Goal: Task Accomplishment & Management: Use online tool/utility

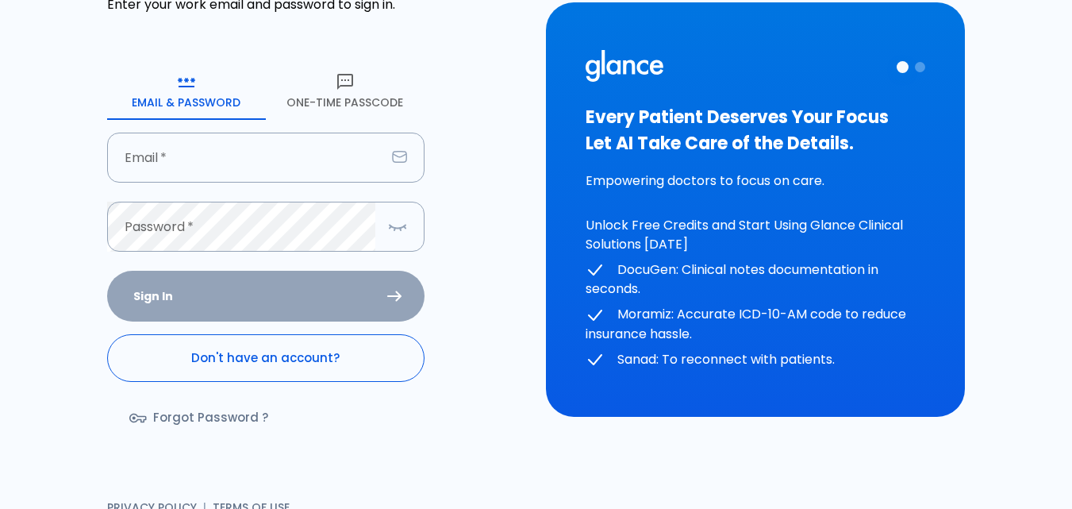
scroll to position [137, 0]
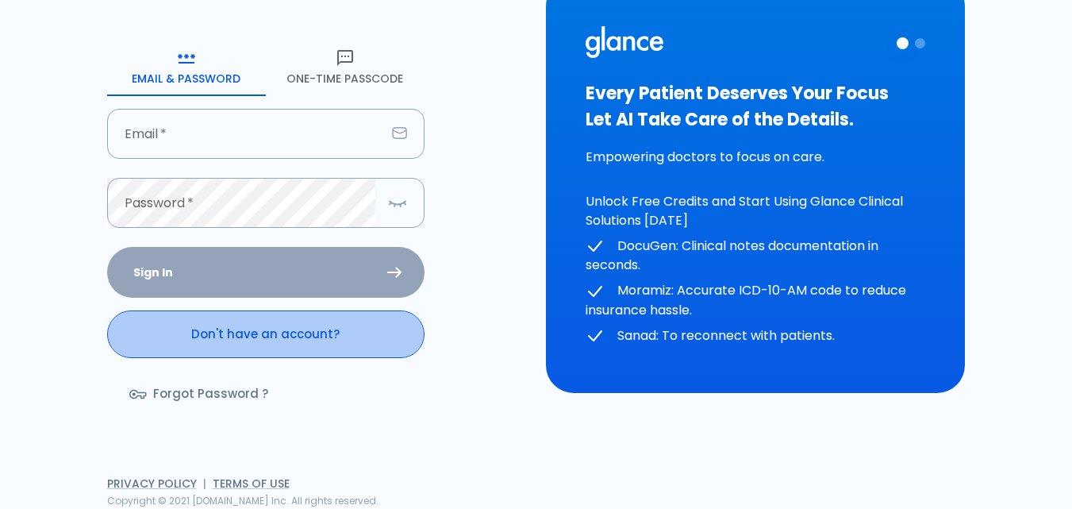
click at [270, 335] on link "Don't have an account?" at bounding box center [265, 334] width 317 height 48
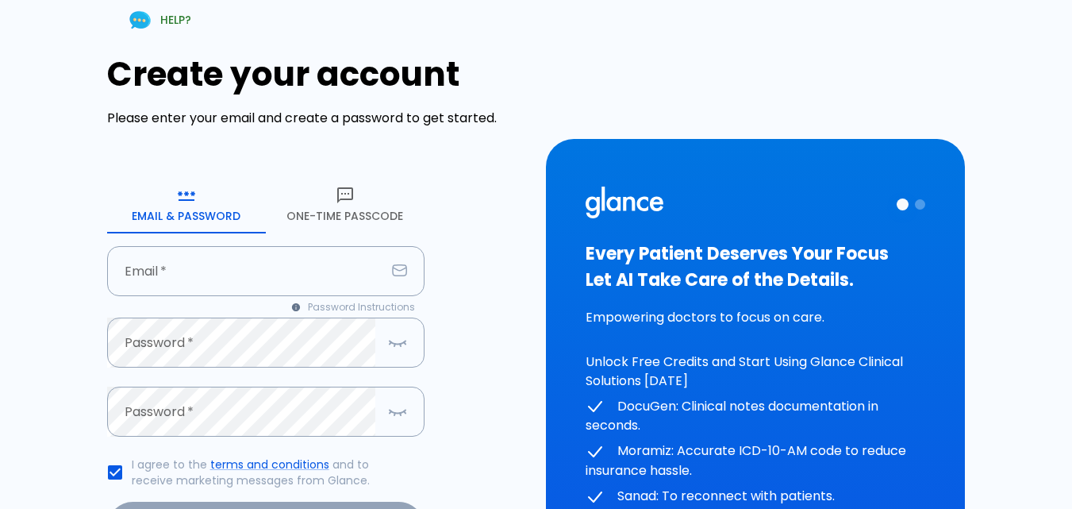
click at [340, 197] on icon "button" at bounding box center [345, 195] width 19 height 19
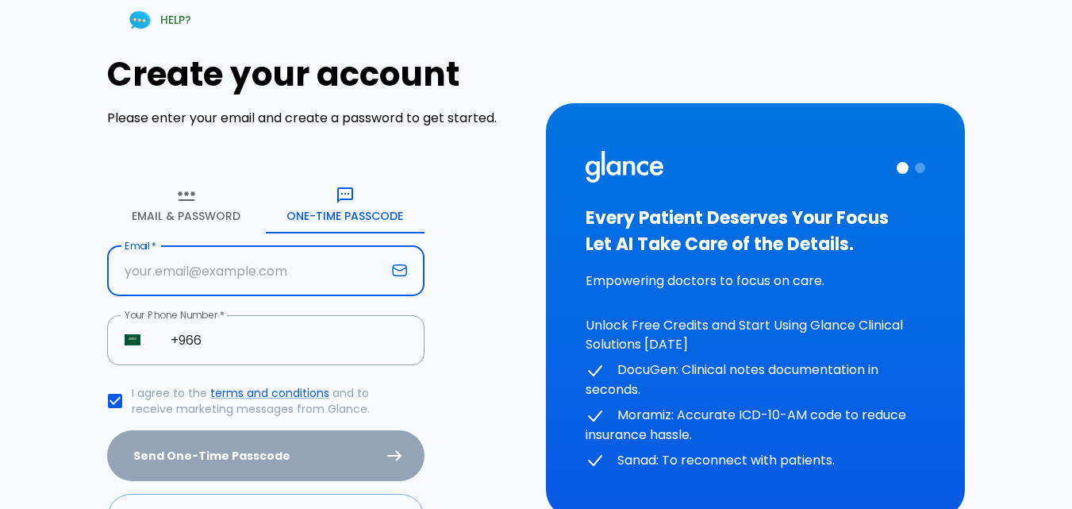
click at [273, 281] on input "text" at bounding box center [246, 271] width 278 height 50
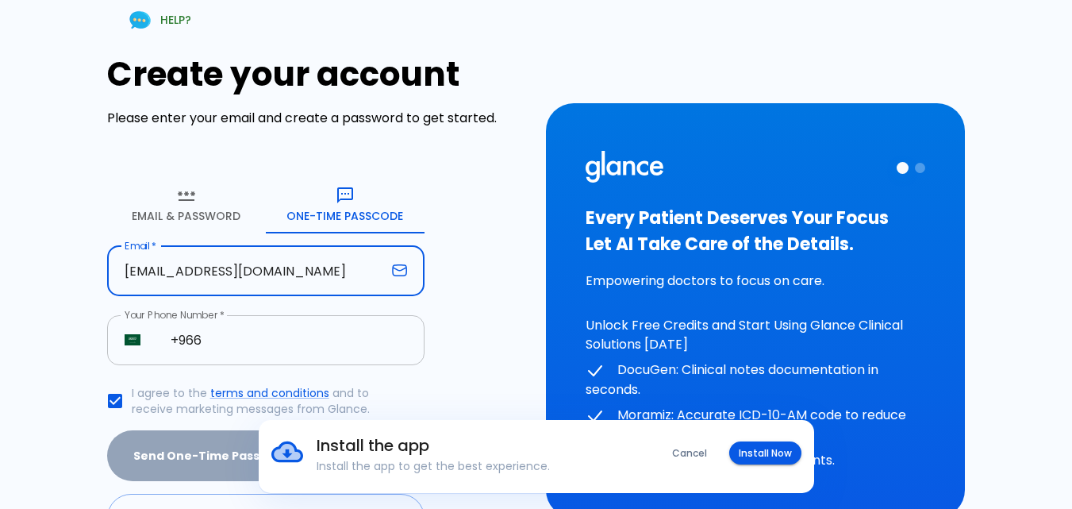
type input "[EMAIL_ADDRESS][DOMAIN_NAME]"
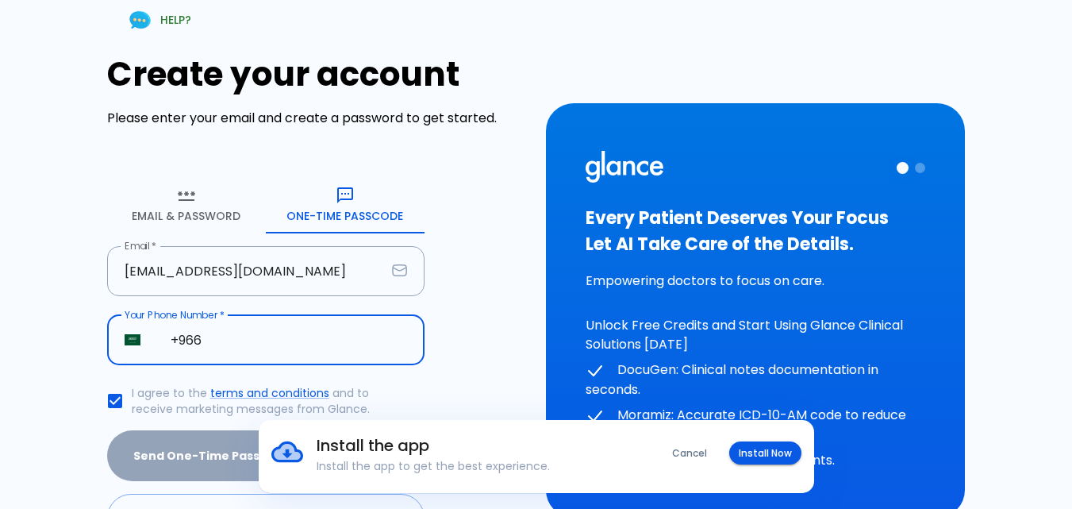
click at [259, 351] on input "+966" at bounding box center [288, 340] width 271 height 50
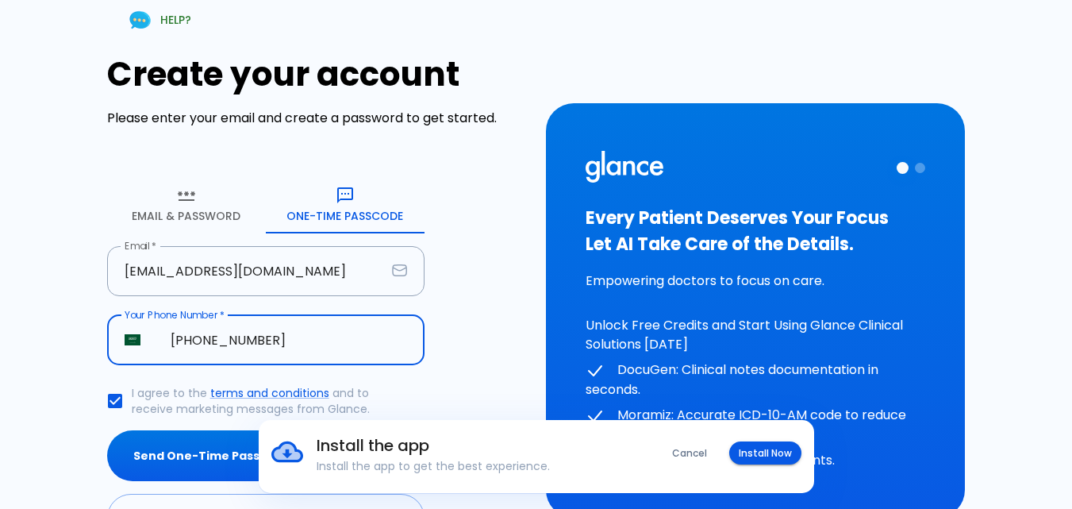
type input "[PHONE_NUMBER]"
click at [188, 458] on div "Install the app Install the app to get the best experience. Cancel Install Now" at bounding box center [536, 456] width 1072 height 73
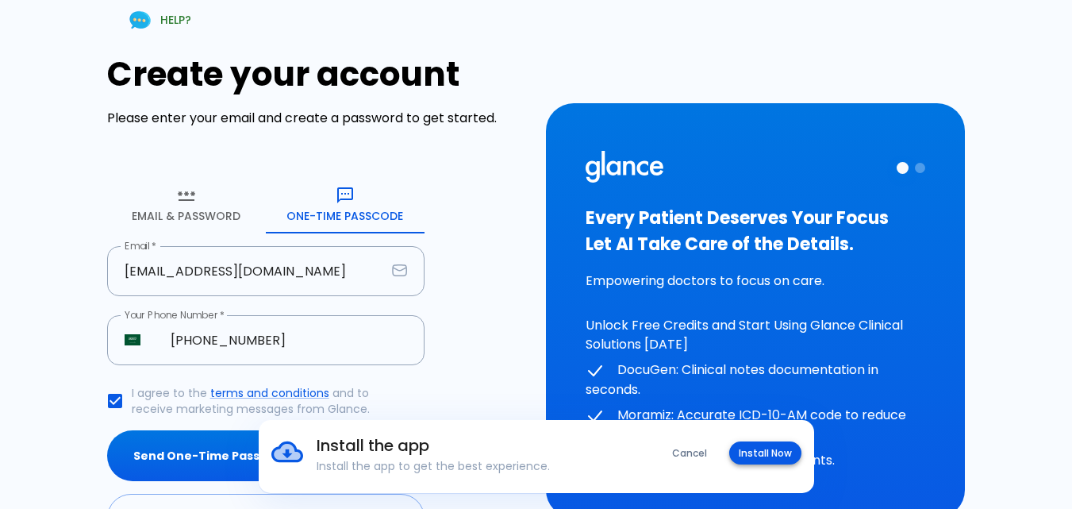
click at [778, 457] on button "Install Now" at bounding box center [765, 452] width 72 height 23
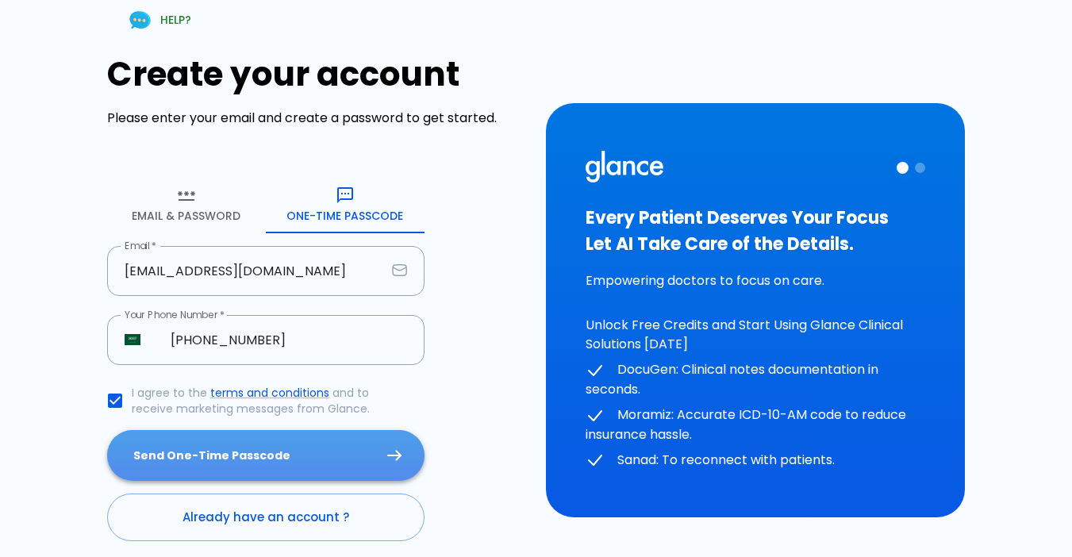
click at [256, 469] on button "Send One-Time Passcode" at bounding box center [265, 456] width 317 height 52
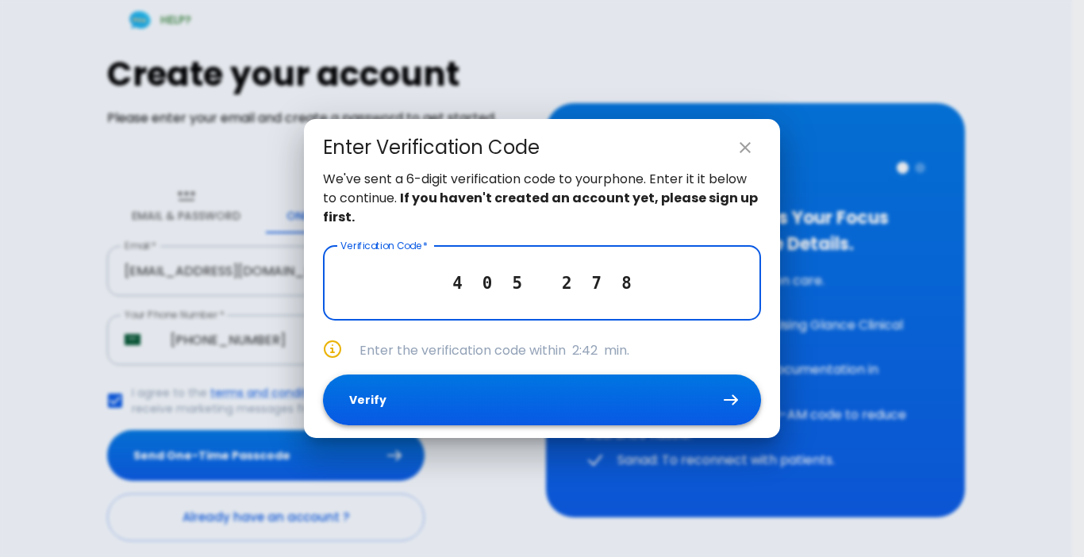
type input "4 0 5 2 7 8"
click at [406, 378] on button "Verify" at bounding box center [542, 400] width 438 height 52
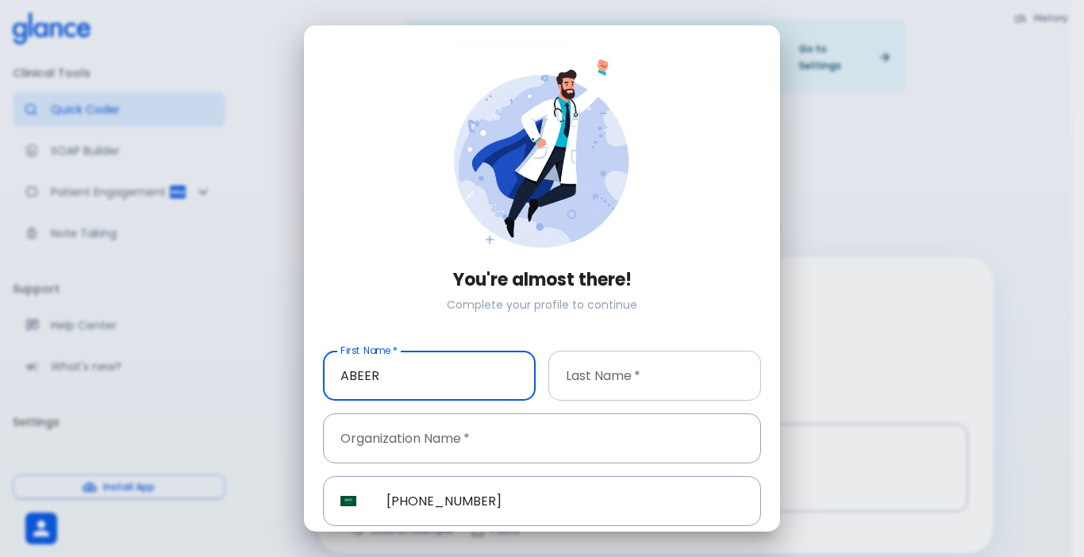
type input "ABEER"
click at [618, 382] on input "text" at bounding box center [654, 376] width 213 height 50
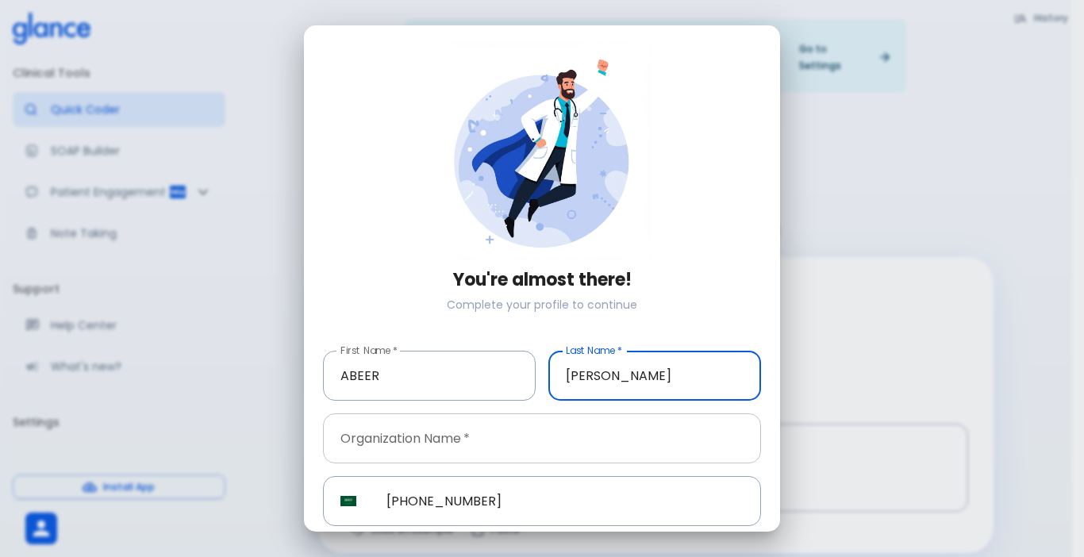
type input "[PERSON_NAME]"
click at [582, 423] on input "text" at bounding box center [542, 438] width 438 height 50
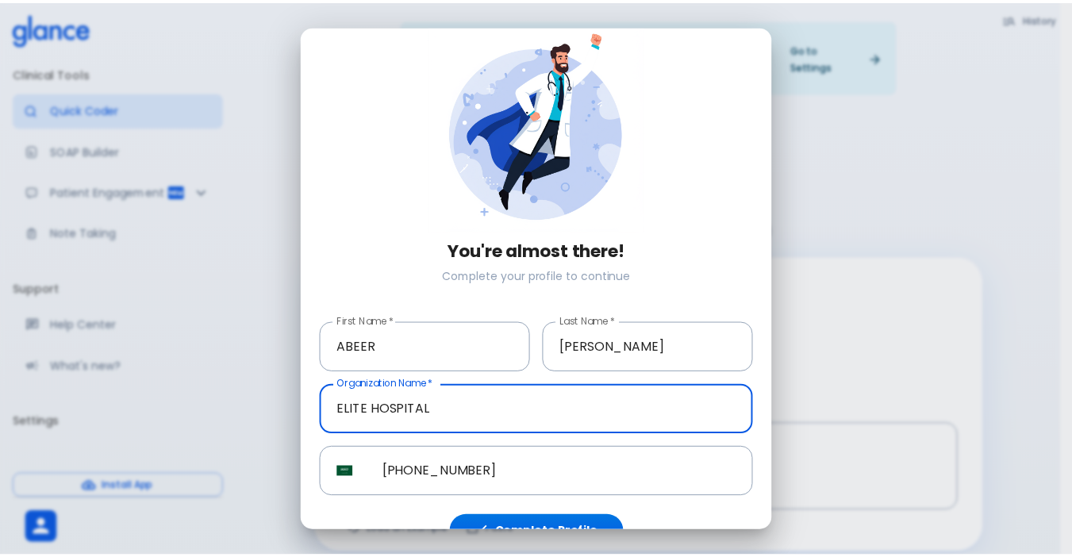
scroll to position [56, 0]
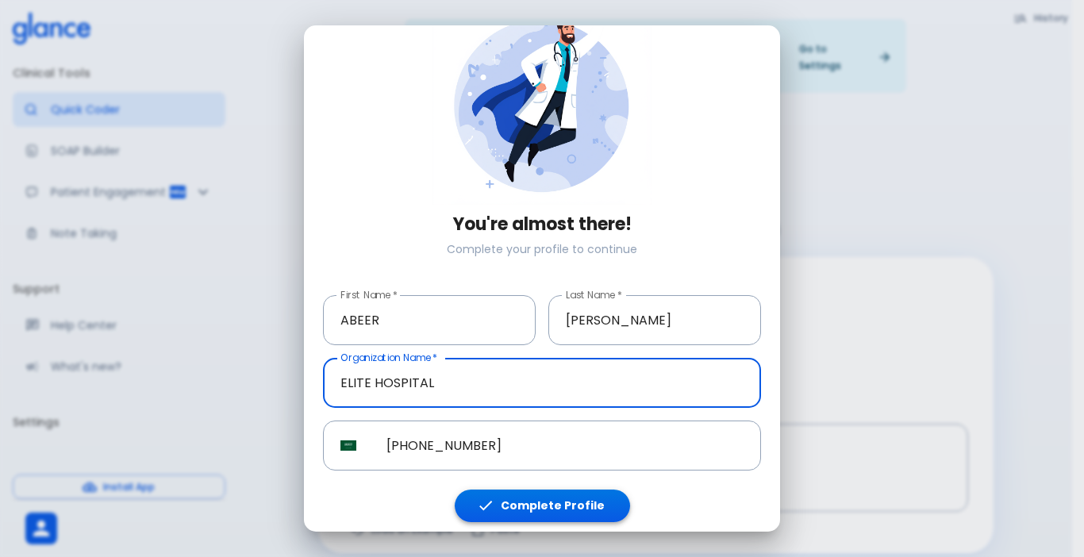
type input "ELITE HOSPITAL"
click at [543, 491] on button "Complete Profile" at bounding box center [542, 505] width 175 height 33
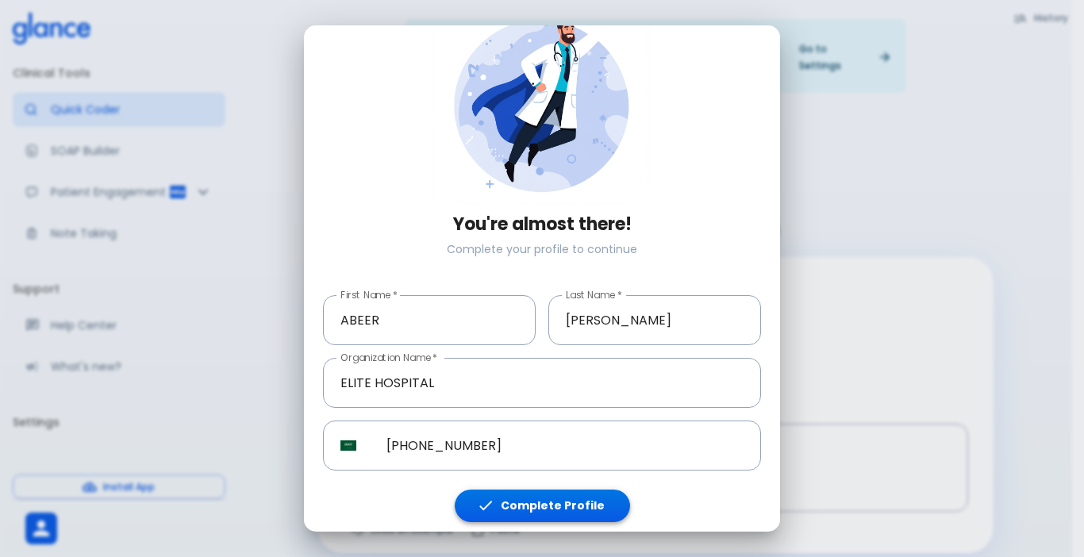
click at [543, 491] on button "Complete Profile" at bounding box center [542, 505] width 175 height 33
click at [547, 496] on button "Complete Profile" at bounding box center [542, 505] width 175 height 33
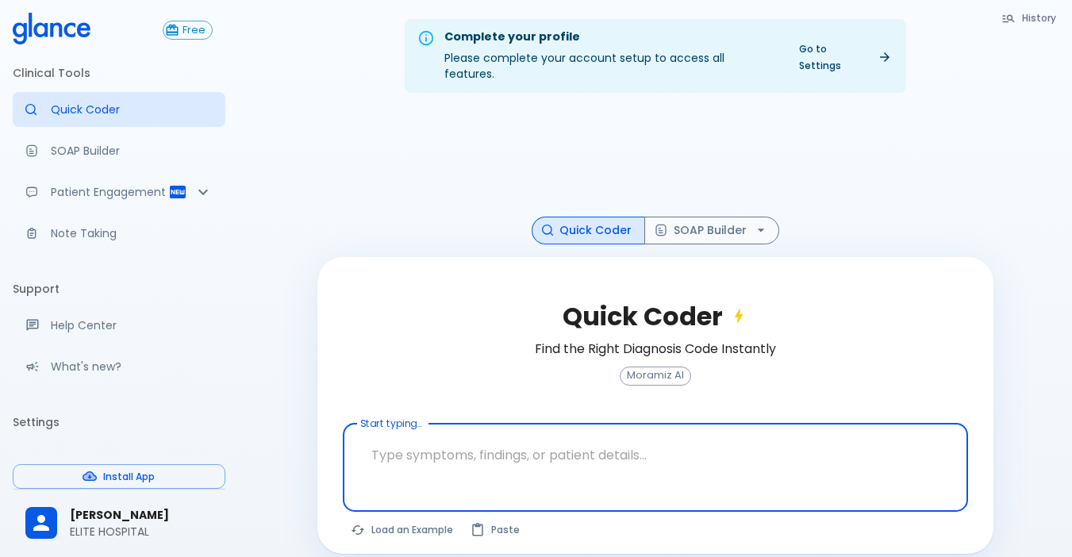
click at [529, 439] on textarea at bounding box center [655, 455] width 603 height 50
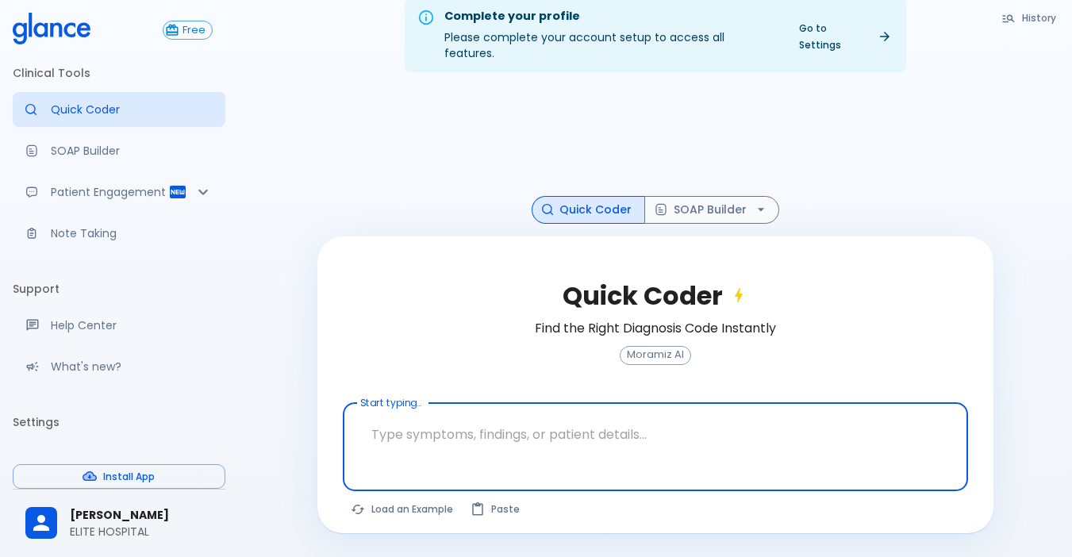
scroll to position [38, 0]
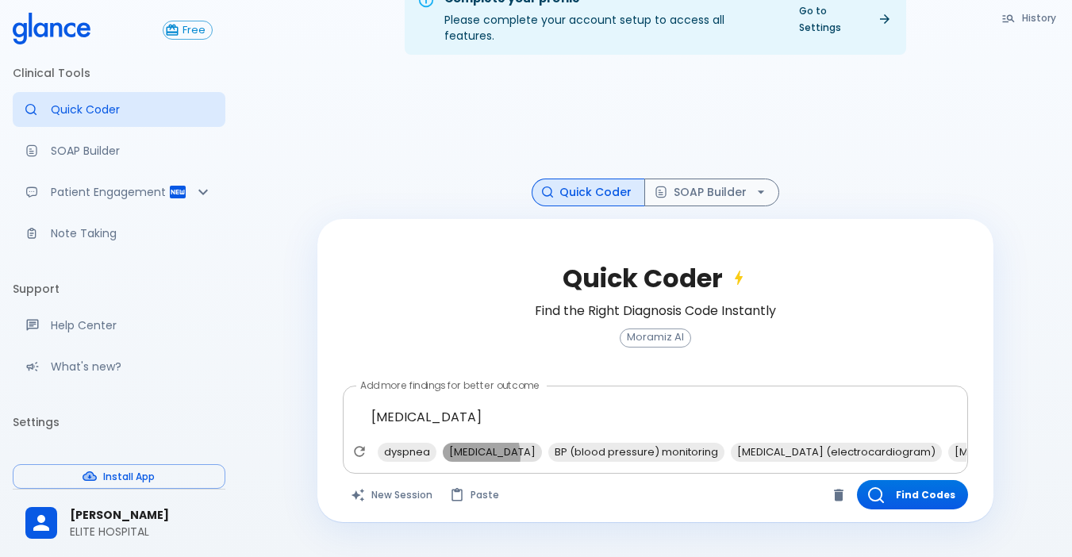
click at [470, 443] on span "[MEDICAL_DATA]" at bounding box center [492, 452] width 99 height 18
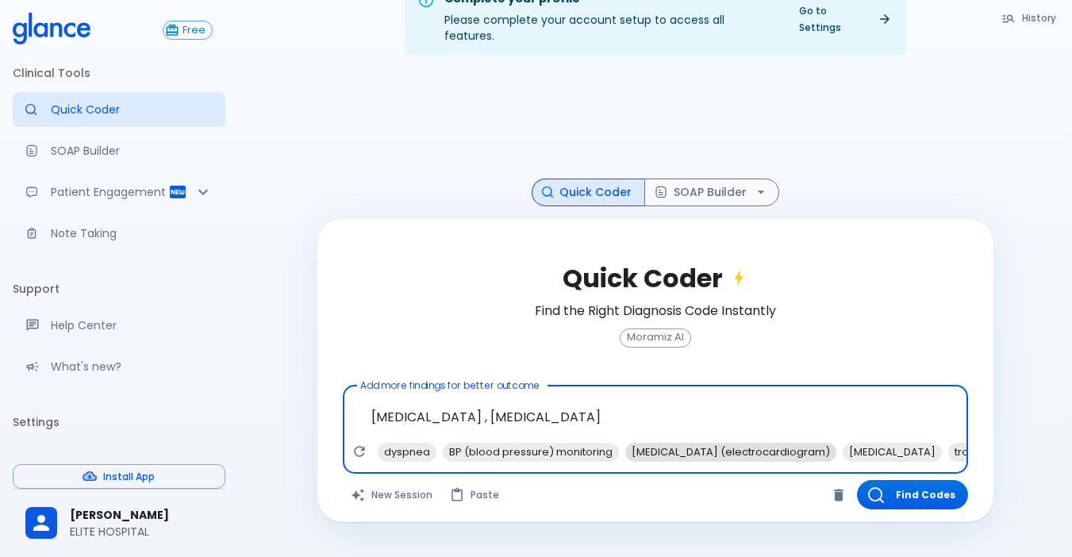
click at [645, 443] on span "[MEDICAL_DATA] (electrocardiogram)" at bounding box center [730, 452] width 211 height 18
click at [656, 443] on span "[MEDICAL_DATA]" at bounding box center [674, 452] width 99 height 18
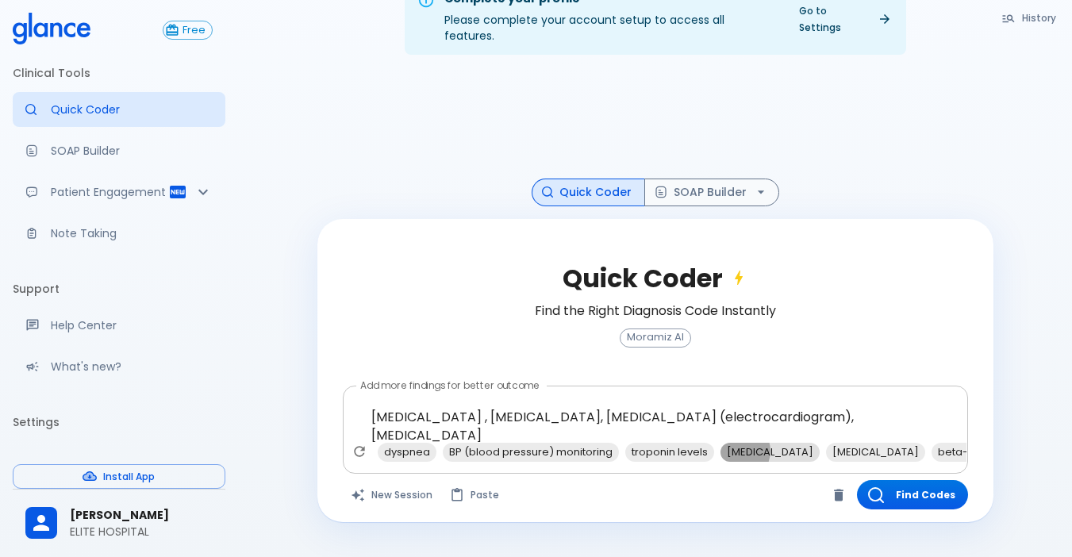
click at [734, 443] on span "[MEDICAL_DATA]" at bounding box center [769, 452] width 99 height 18
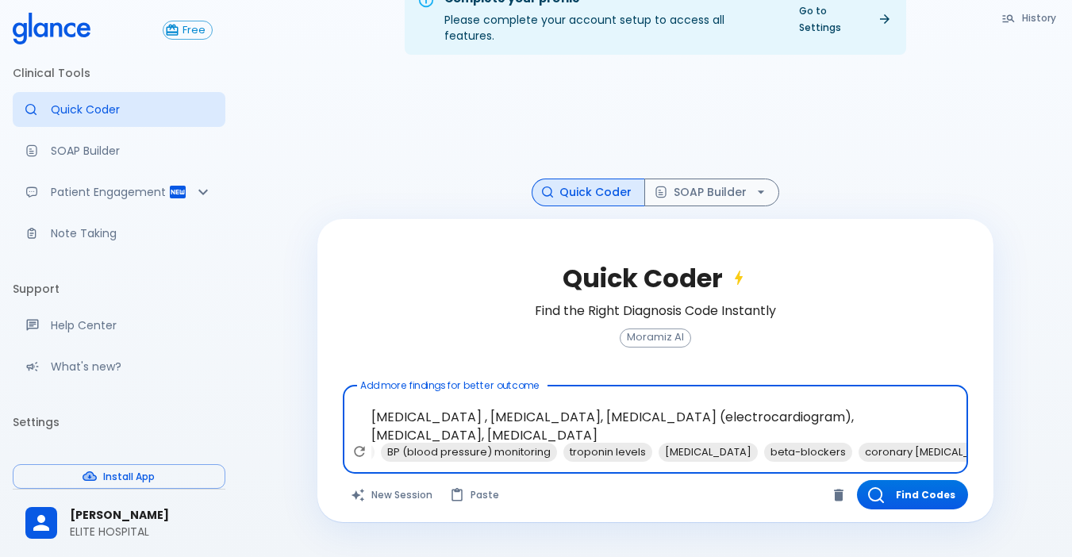
scroll to position [0, 67]
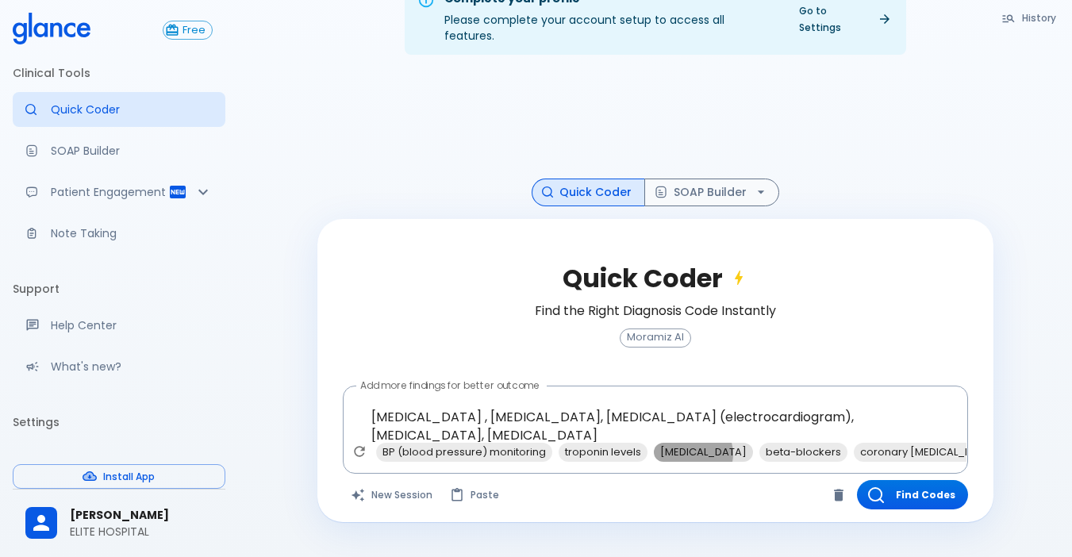
click at [687, 443] on span "[MEDICAL_DATA]" at bounding box center [703, 452] width 99 height 18
type textarea "[MEDICAL_DATA] , [MEDICAL_DATA], [MEDICAL_DATA] (electrocardiogram), [MEDICAL_D…"
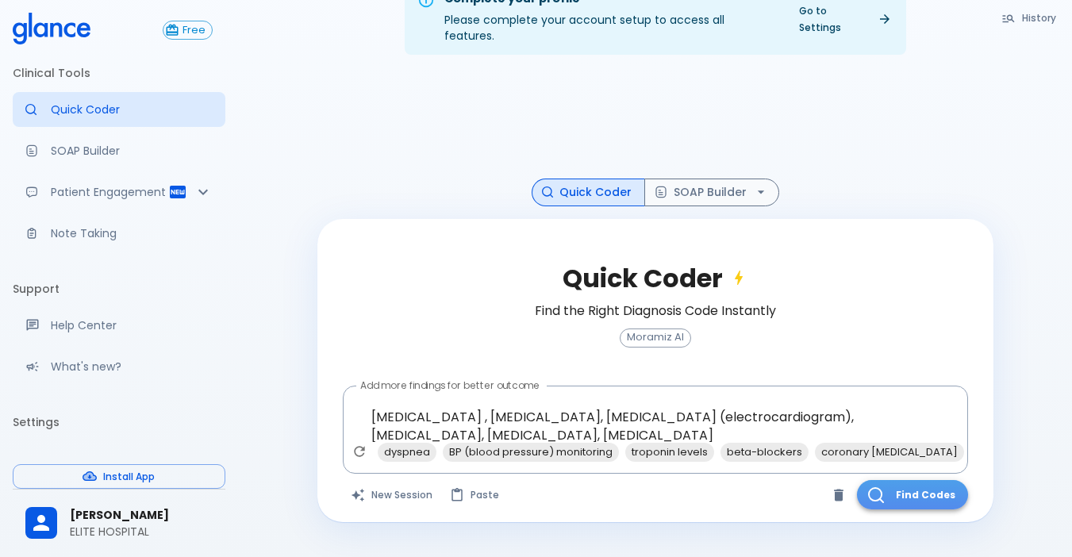
click at [898, 480] on button "Find Codes" at bounding box center [912, 494] width 111 height 29
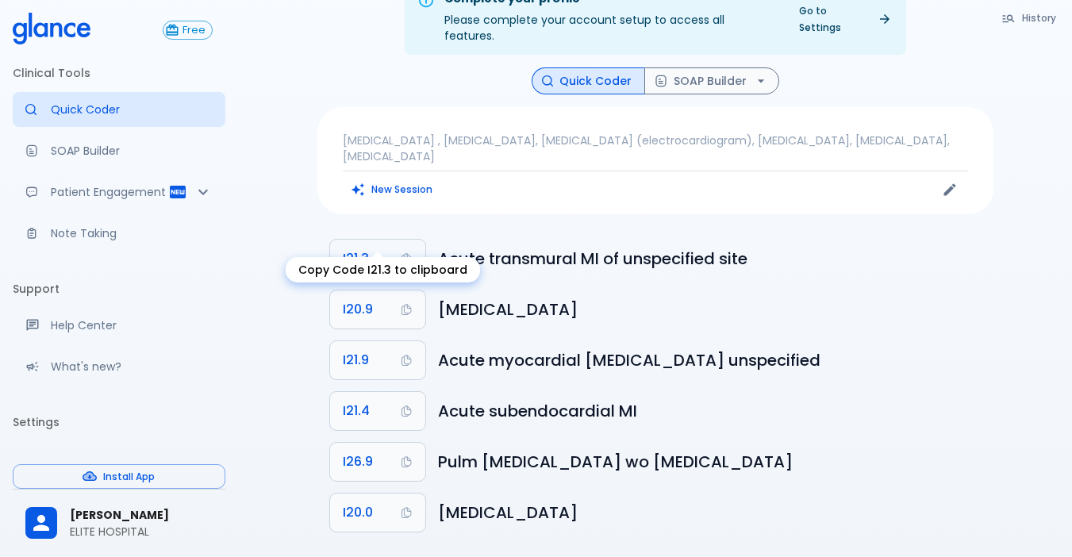
click at [351, 248] on span "I21.3" at bounding box center [356, 259] width 26 height 22
click at [662, 75] on icon "button" at bounding box center [660, 81] width 13 height 13
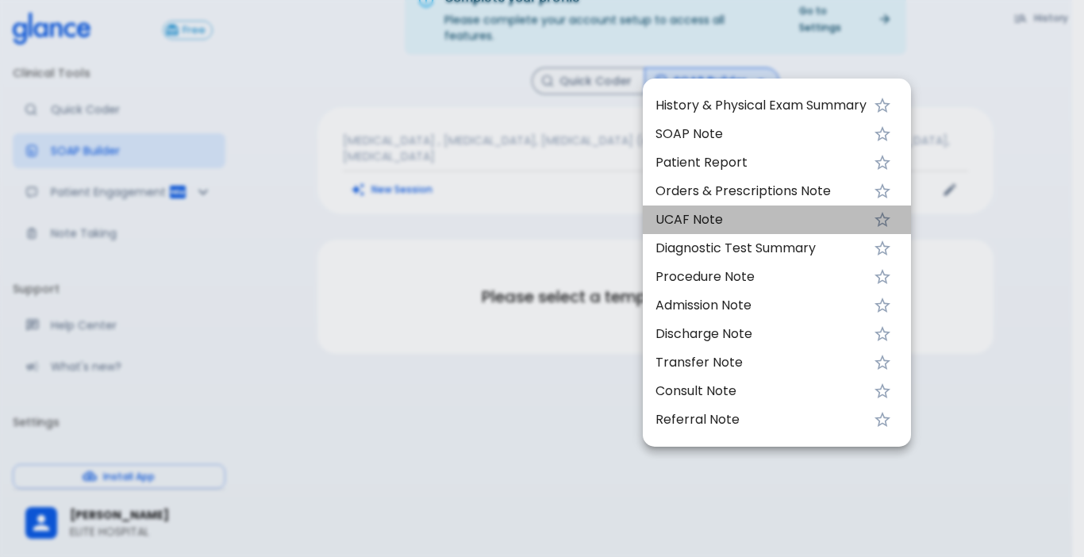
click at [654, 218] on li "UCAF Note" at bounding box center [777, 219] width 268 height 29
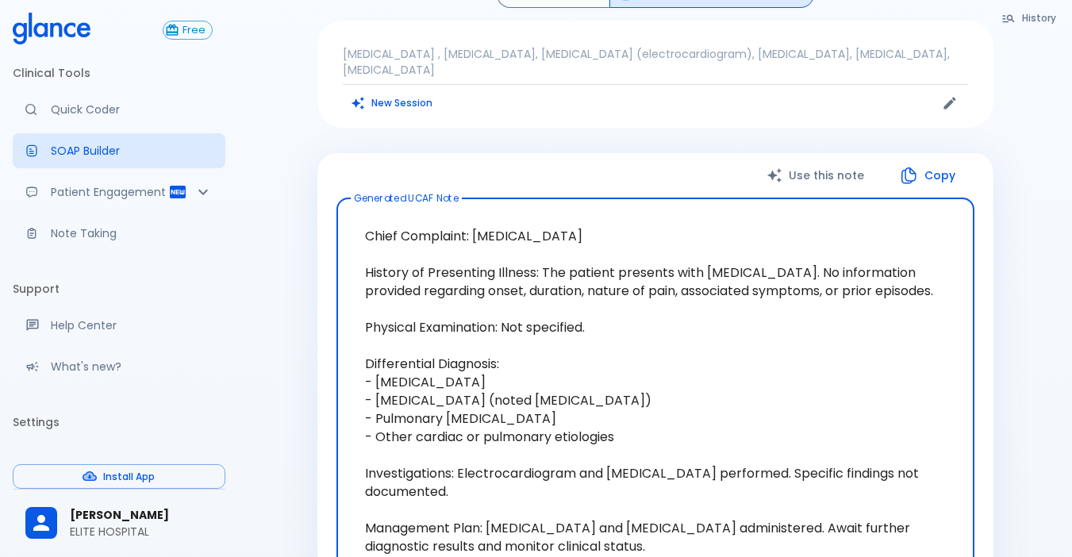
scroll to position [38, 0]
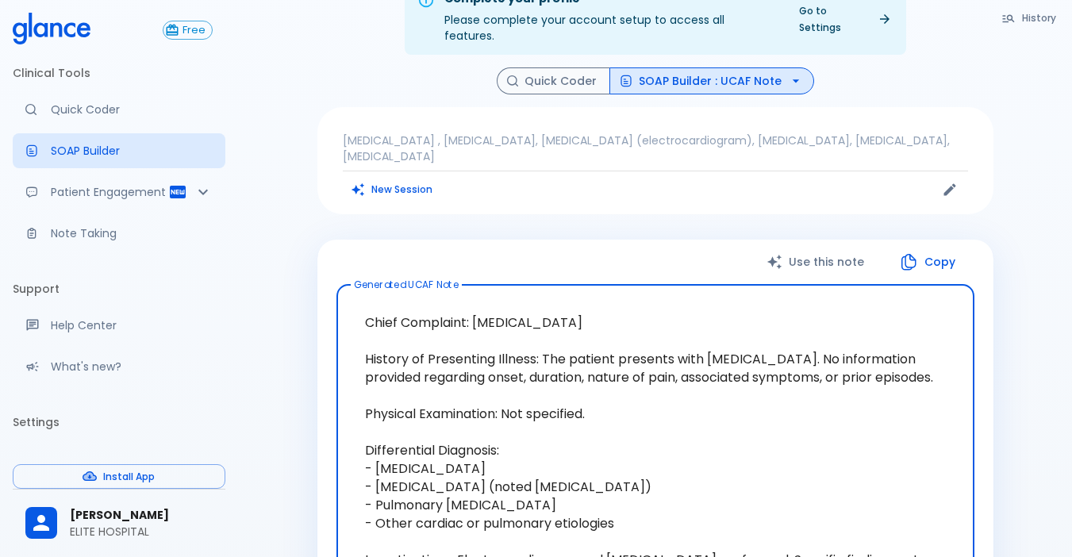
click at [937, 246] on button "Copy" at bounding box center [928, 262] width 91 height 33
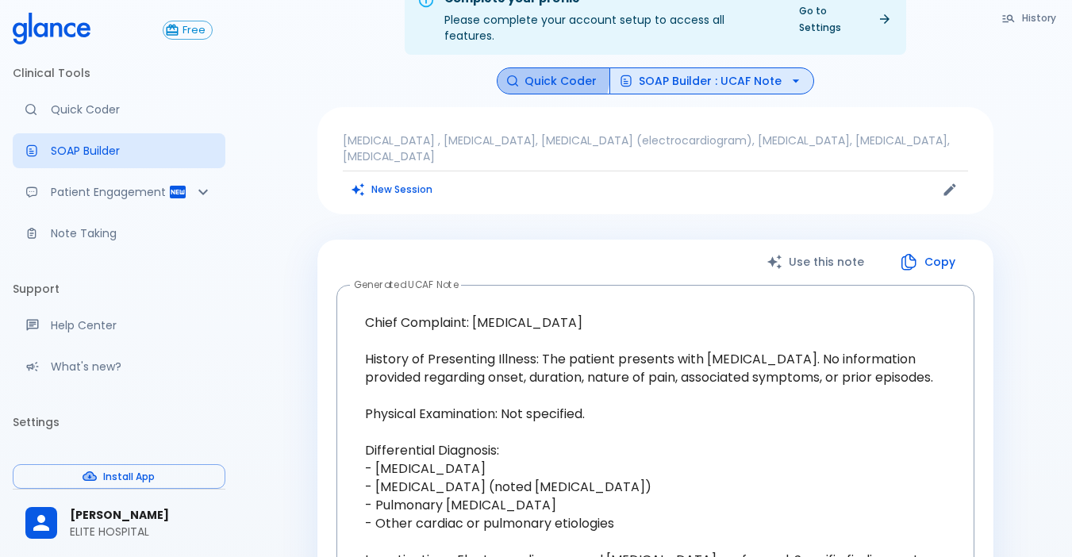
drag, startPoint x: 543, startPoint y: 58, endPoint x: 520, endPoint y: 87, distance: 36.8
click at [543, 67] on button "Quick Coder" at bounding box center [553, 81] width 113 height 28
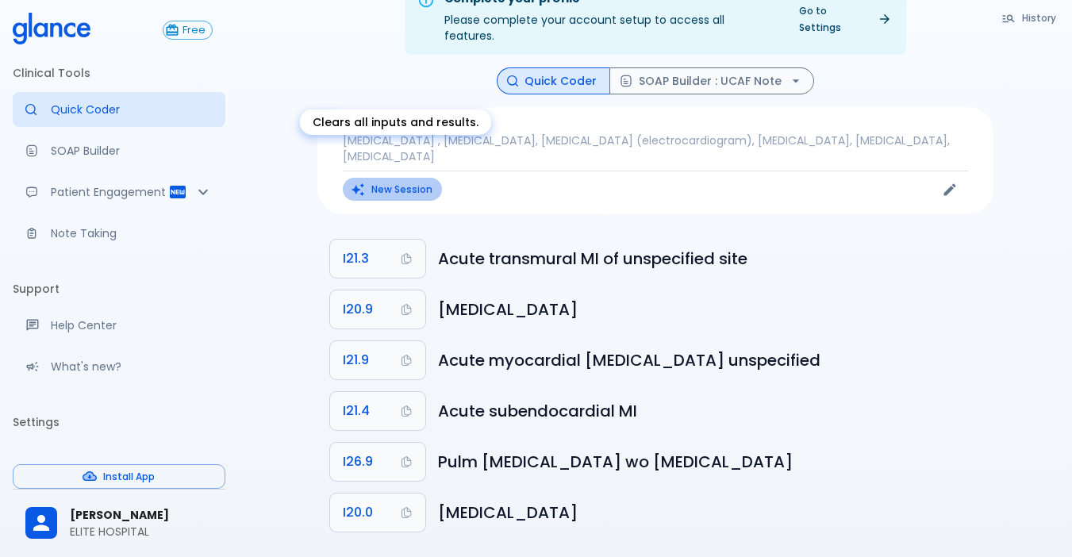
click at [404, 178] on button "New Session" at bounding box center [392, 189] width 99 height 23
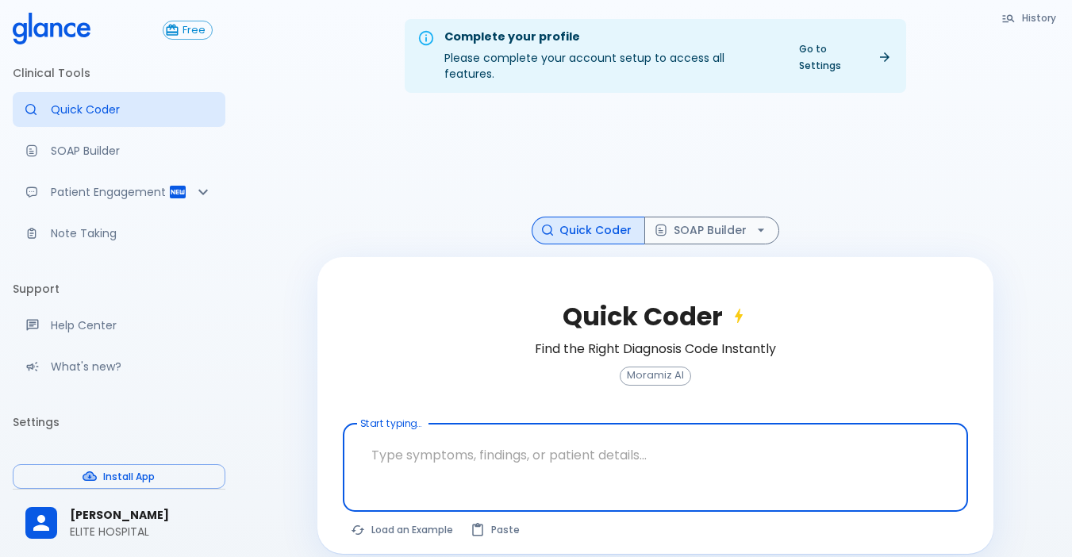
click at [478, 454] on textarea at bounding box center [655, 455] width 603 height 50
type textarea ";"
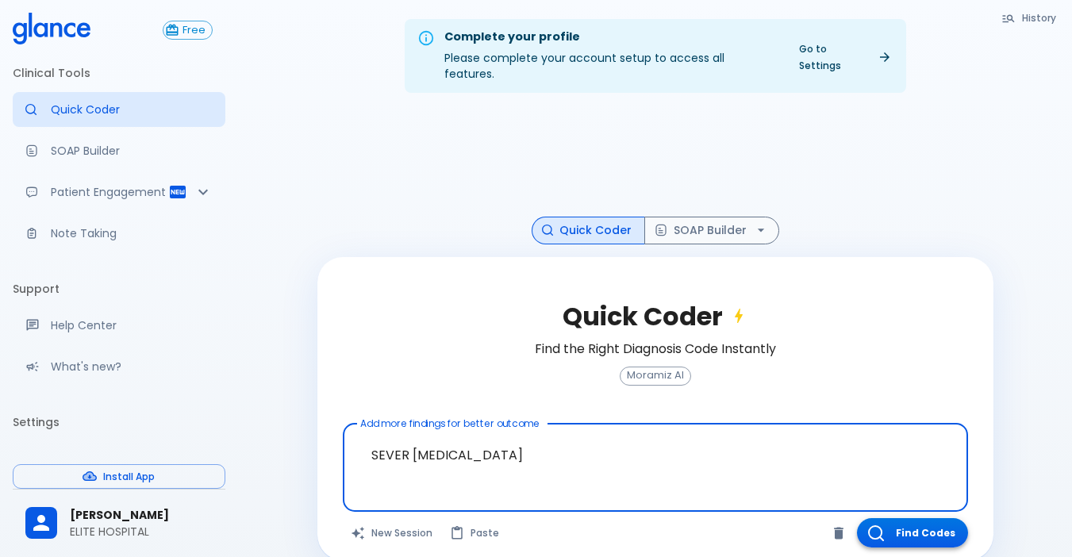
type textarea "SEVER [MEDICAL_DATA]"
click at [906, 508] on button "Find Codes" at bounding box center [912, 532] width 111 height 29
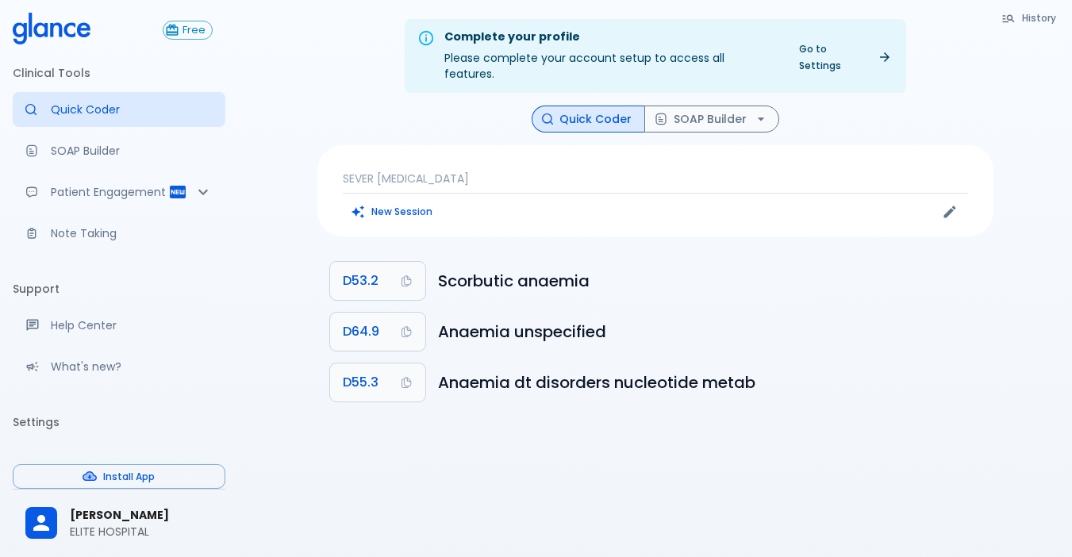
scroll to position [38, 0]
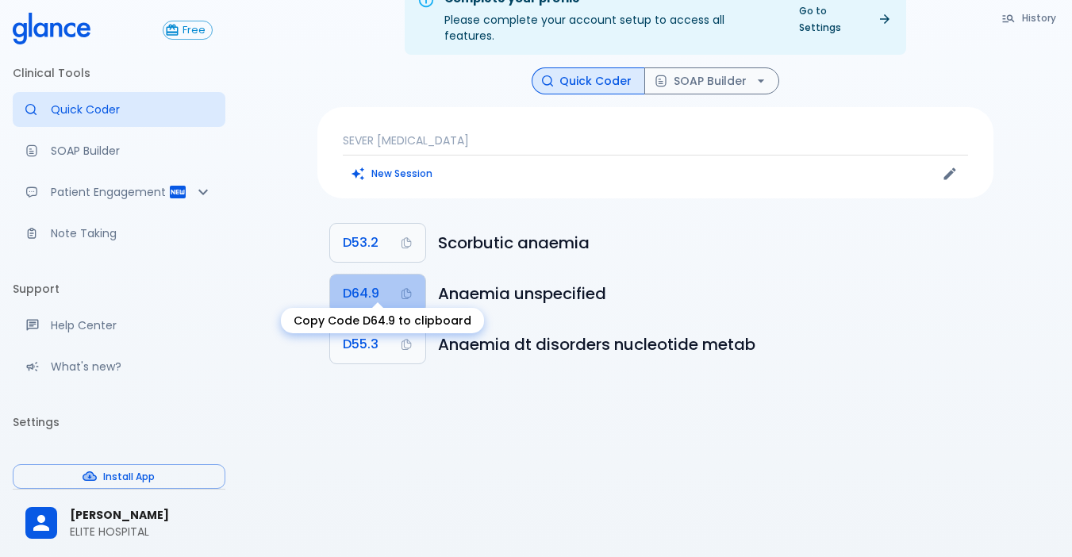
click at [405, 287] on icon "Copy Code D64.9 to clipboard" at bounding box center [406, 293] width 13 height 13
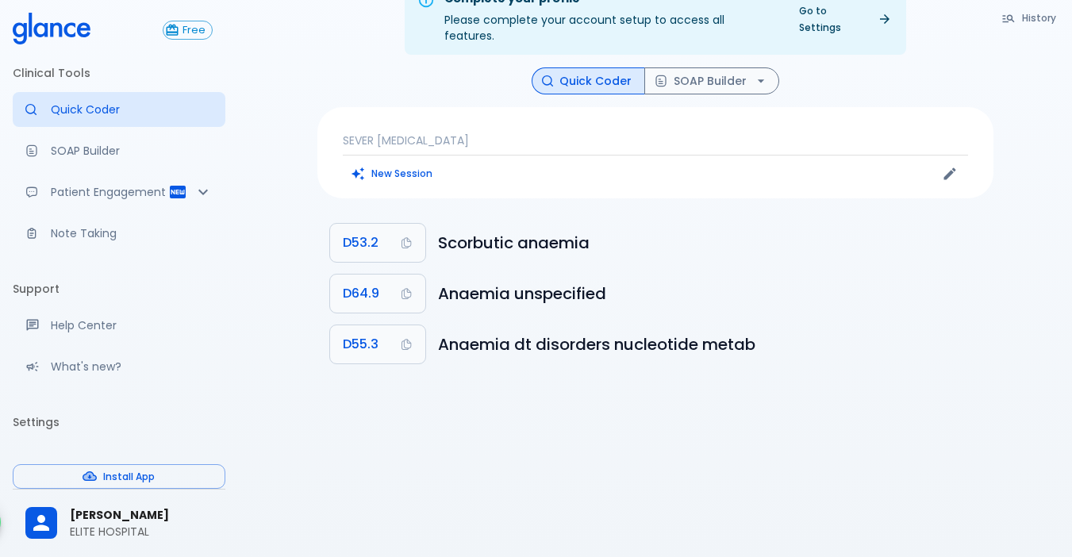
click at [469, 162] on div "New Session" at bounding box center [499, 174] width 313 height 24
click at [451, 132] on p "SEVER [MEDICAL_DATA]" at bounding box center [655, 140] width 625 height 16
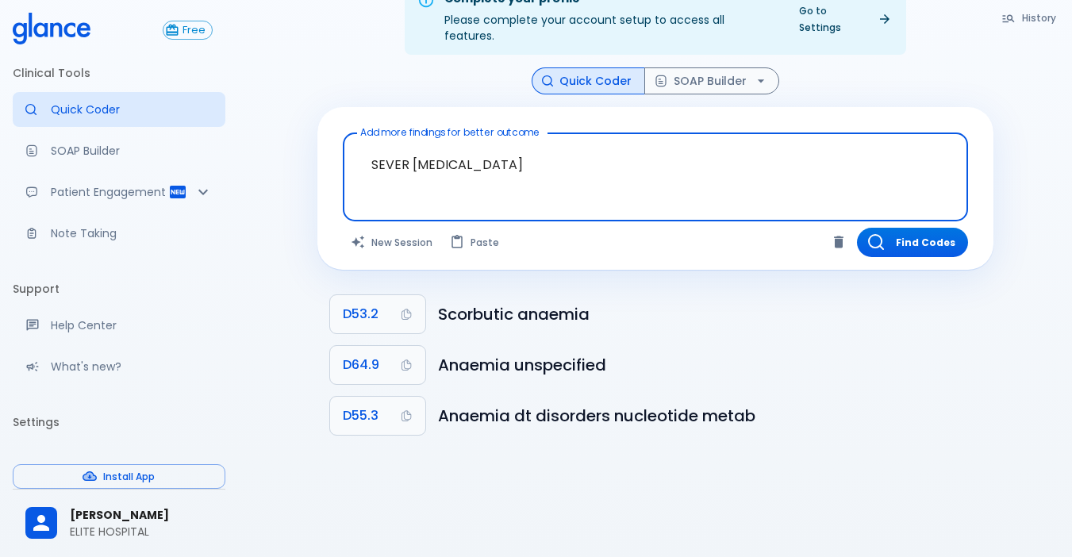
click at [846, 230] on button "Clear" at bounding box center [839, 242] width 24 height 24
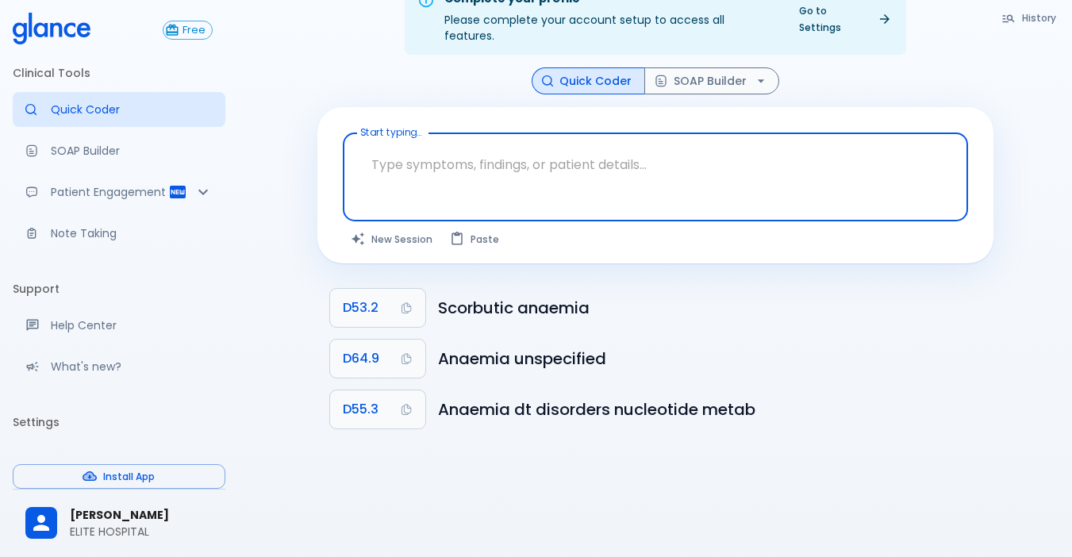
click at [694, 132] on div "x Start typing..." at bounding box center [655, 176] width 625 height 89
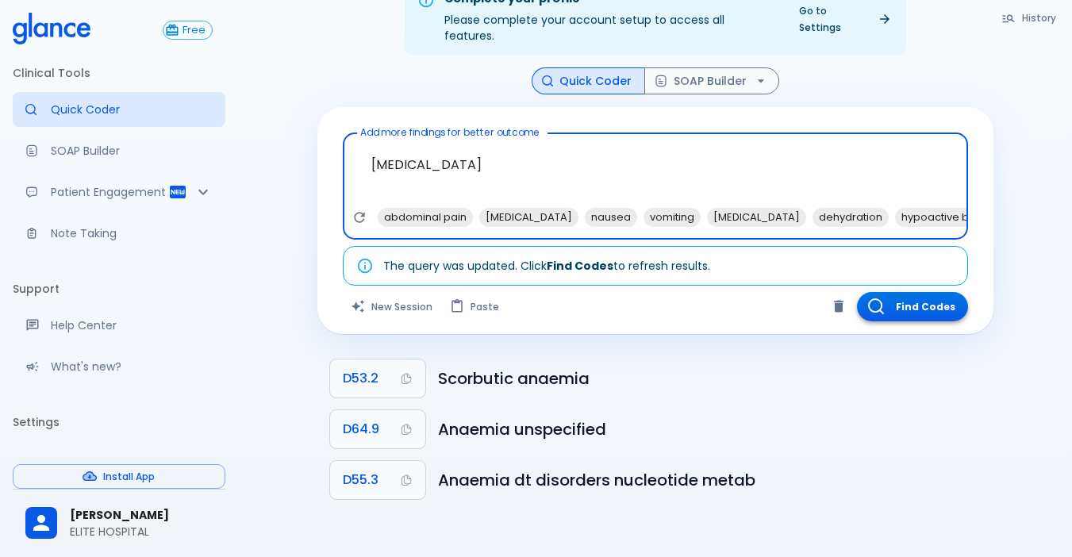
type textarea "[MEDICAL_DATA]"
click at [881, 299] on icon "button" at bounding box center [875, 306] width 14 height 14
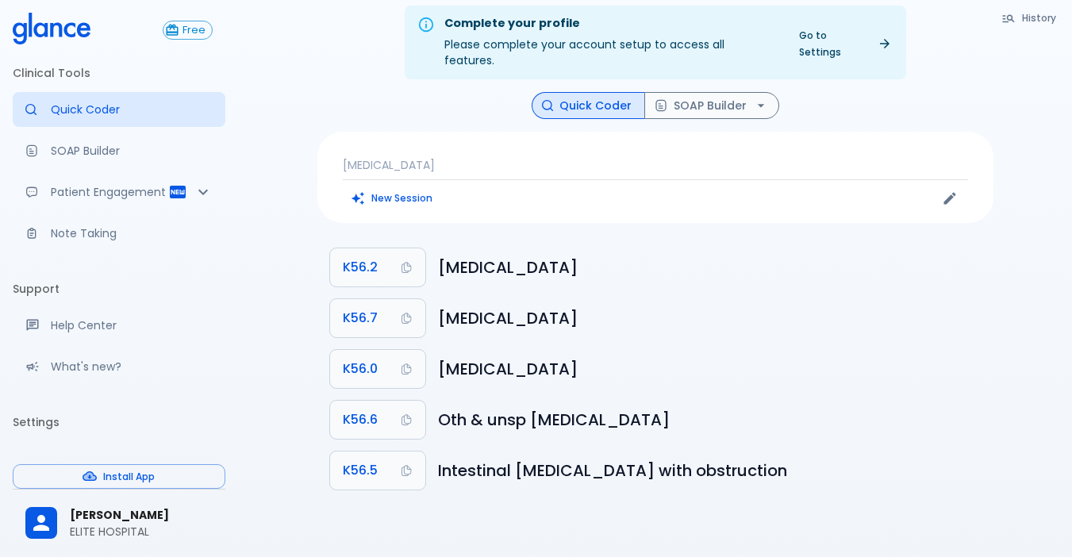
scroll to position [0, 0]
